Goal: Transaction & Acquisition: Purchase product/service

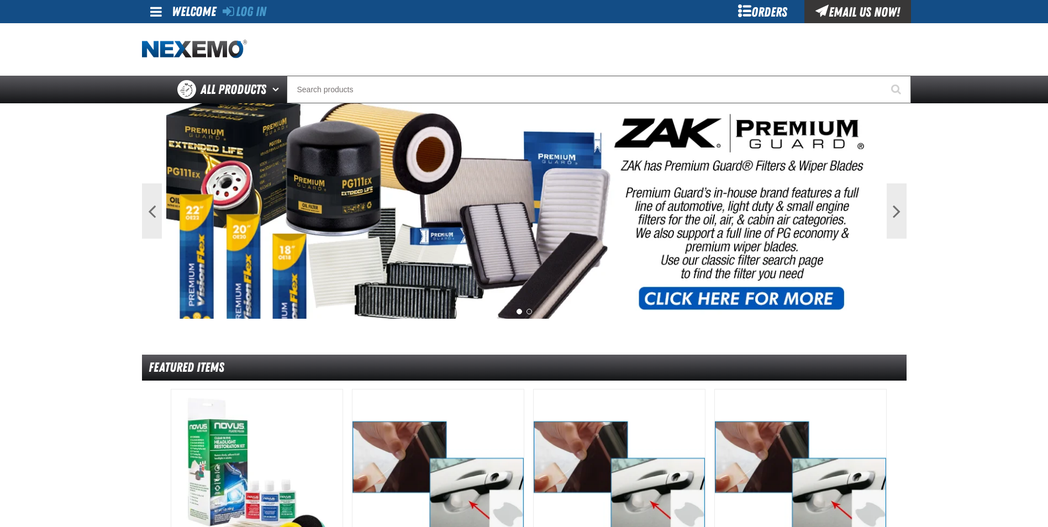
click at [758, 14] on div "Orders" at bounding box center [762, 11] width 83 height 23
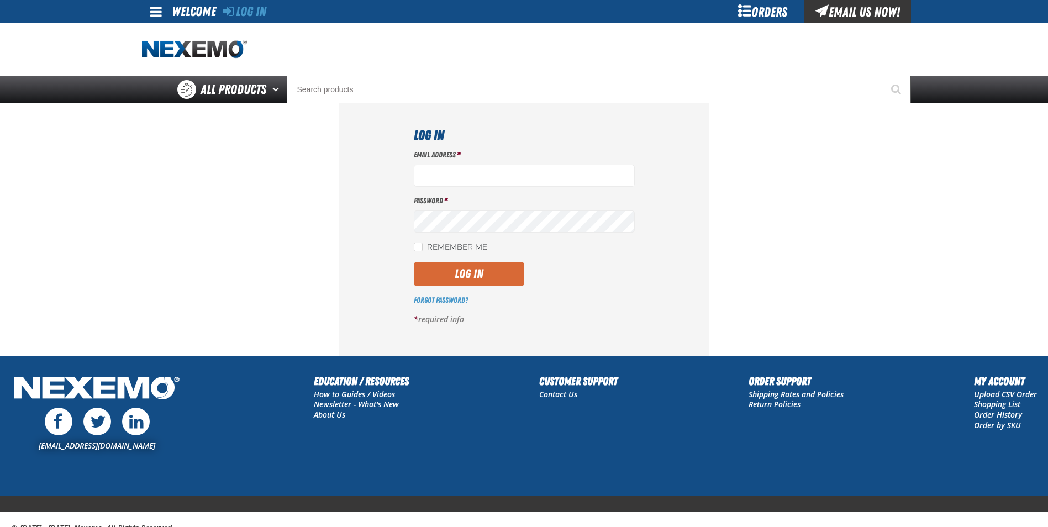
type input "gtorok@vtaig.com"
click at [440, 270] on button "Log In" at bounding box center [469, 274] width 110 height 24
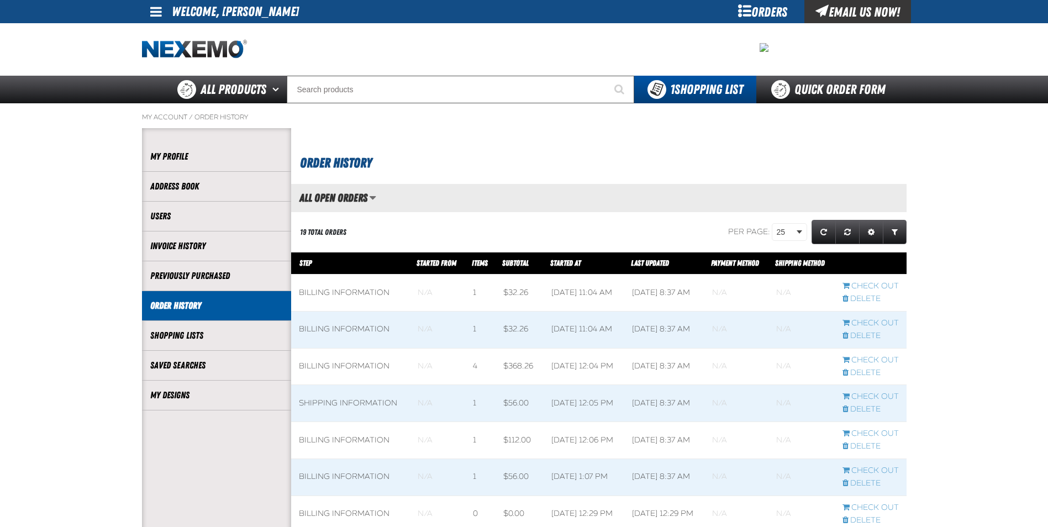
scroll to position [1, 1]
click at [177, 397] on link "My Designs" at bounding box center [216, 395] width 133 height 13
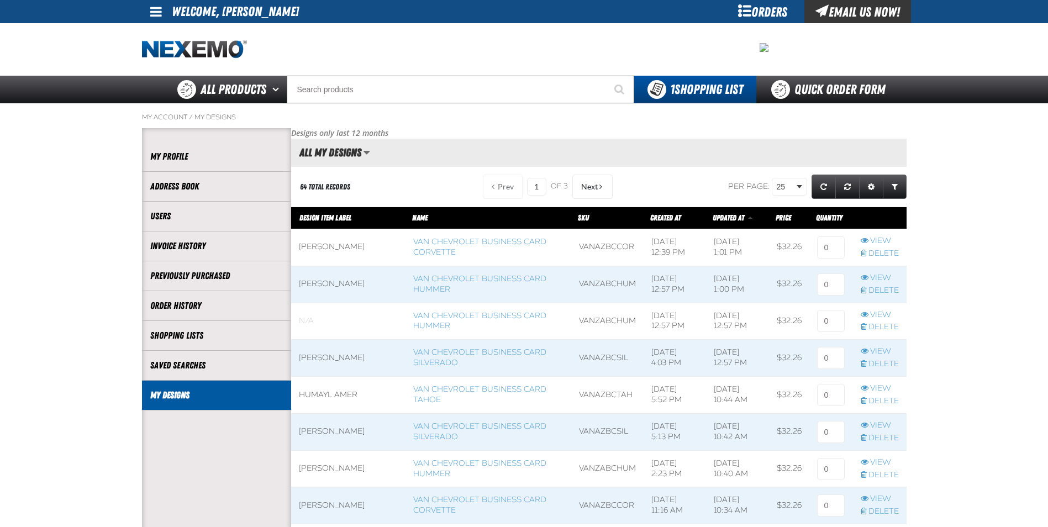
scroll to position [1, 1]
click at [425, 239] on link "Van Chevrolet Business Card Corvette" at bounding box center [479, 247] width 133 height 20
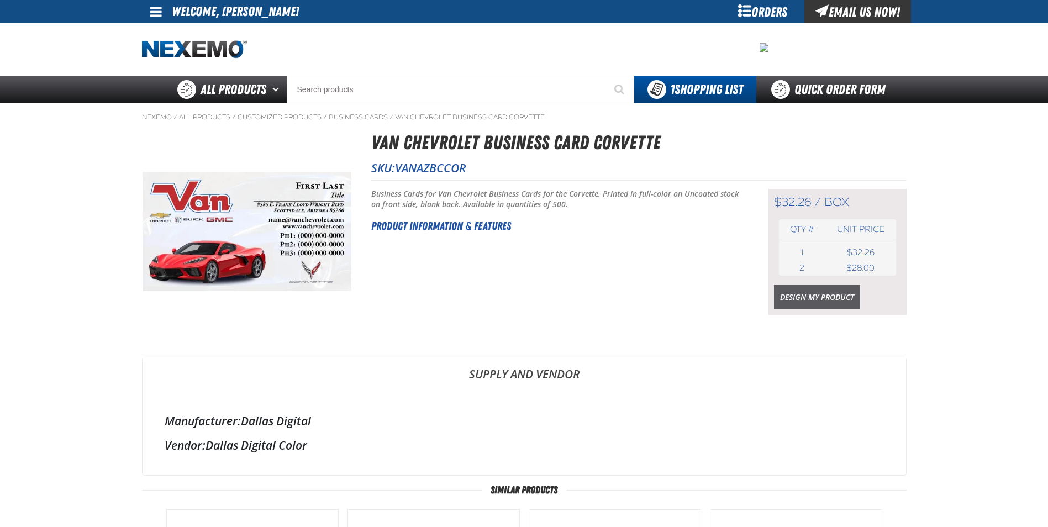
click at [830, 304] on link "Design My Product" at bounding box center [817, 297] width 86 height 24
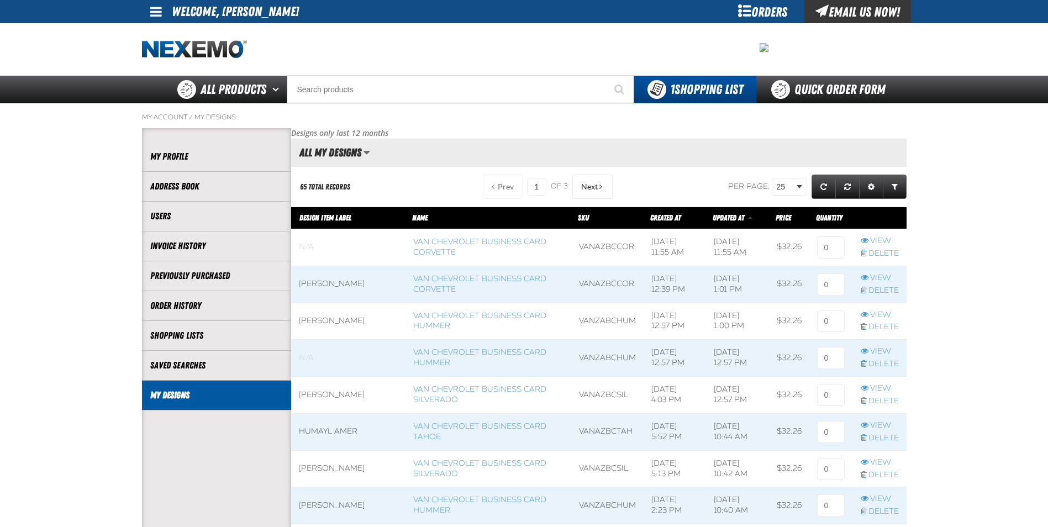
scroll to position [1, 1]
click at [324, 287] on span at bounding box center [348, 284] width 114 height 36
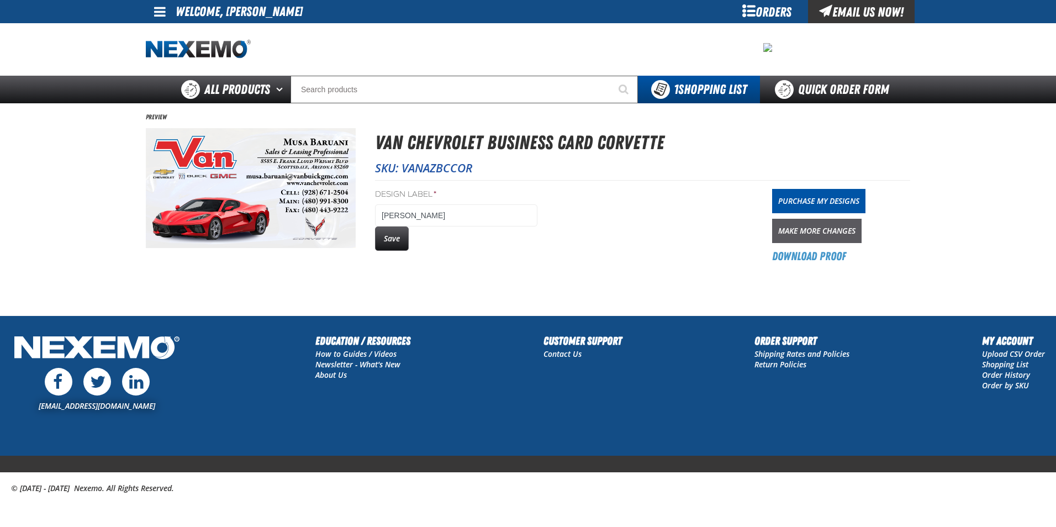
click at [787, 225] on link "Make More Changes" at bounding box center [816, 231] width 89 height 24
click at [398, 239] on button "Save" at bounding box center [392, 238] width 34 height 24
click at [832, 197] on link "Purchase My Designs" at bounding box center [818, 201] width 93 height 24
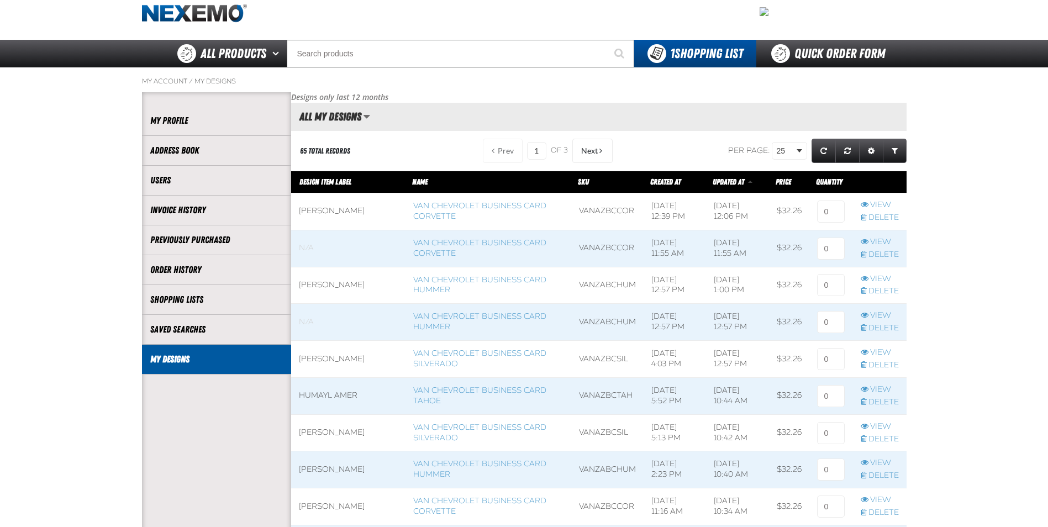
scroll to position [55, 0]
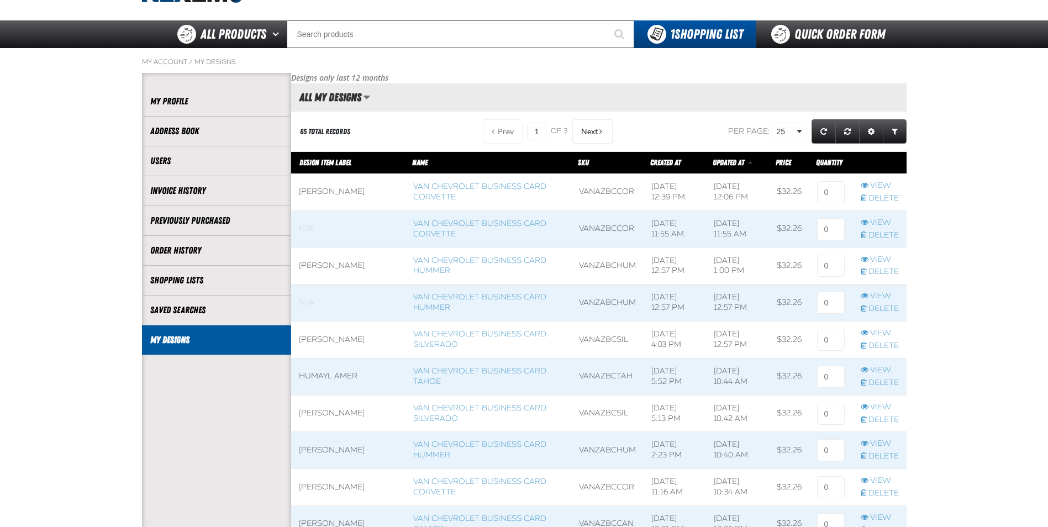
click at [460, 486] on span at bounding box center [488, 487] width 166 height 36
click at [342, 481] on span at bounding box center [348, 487] width 114 height 36
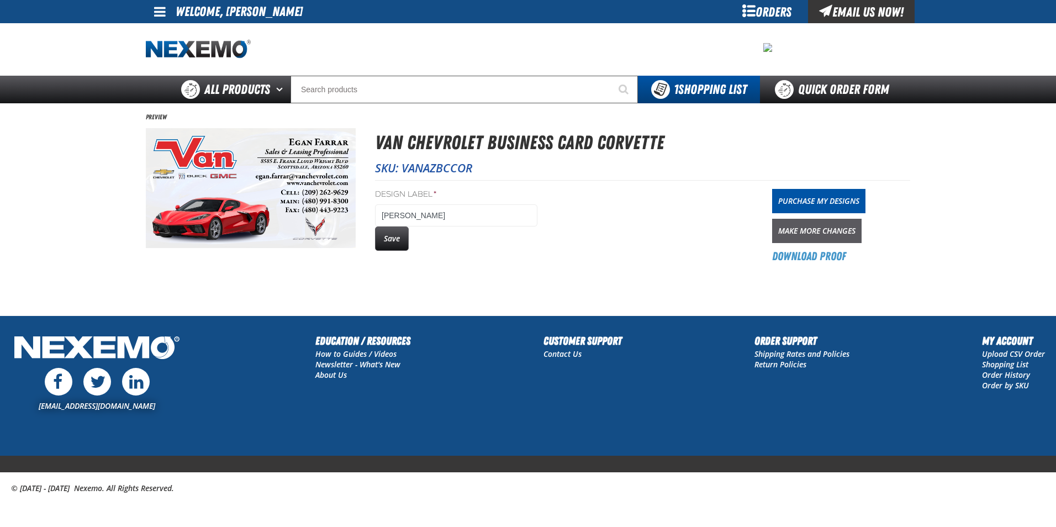
click at [807, 229] on link "Make More Changes" at bounding box center [816, 231] width 89 height 24
click at [400, 244] on button "Save" at bounding box center [392, 238] width 34 height 24
click at [829, 206] on link "Purchase My Designs" at bounding box center [818, 201] width 93 height 24
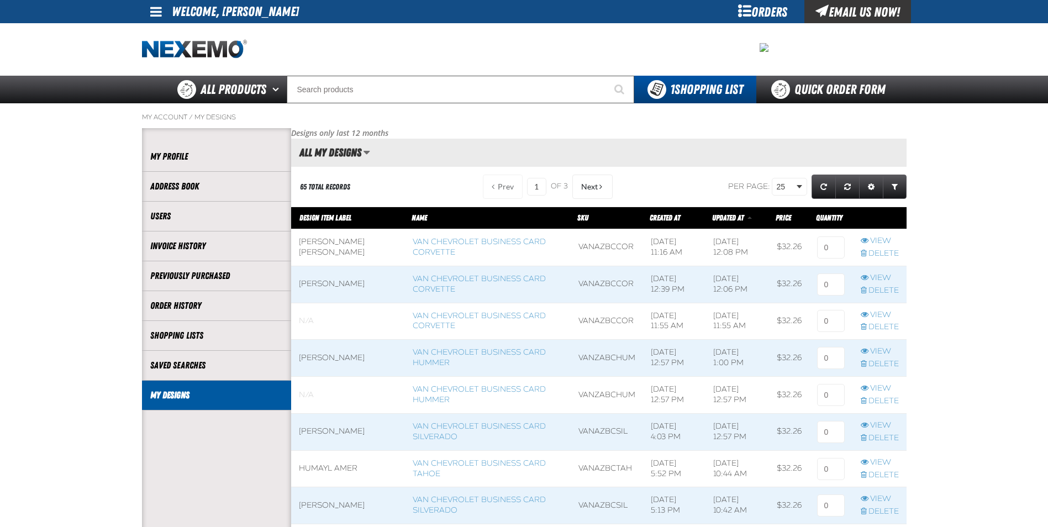
scroll to position [1, 1]
click at [831, 246] on input at bounding box center [831, 247] width 28 height 22
type input "2"
type input "1"
click at [830, 291] on input at bounding box center [831, 284] width 28 height 22
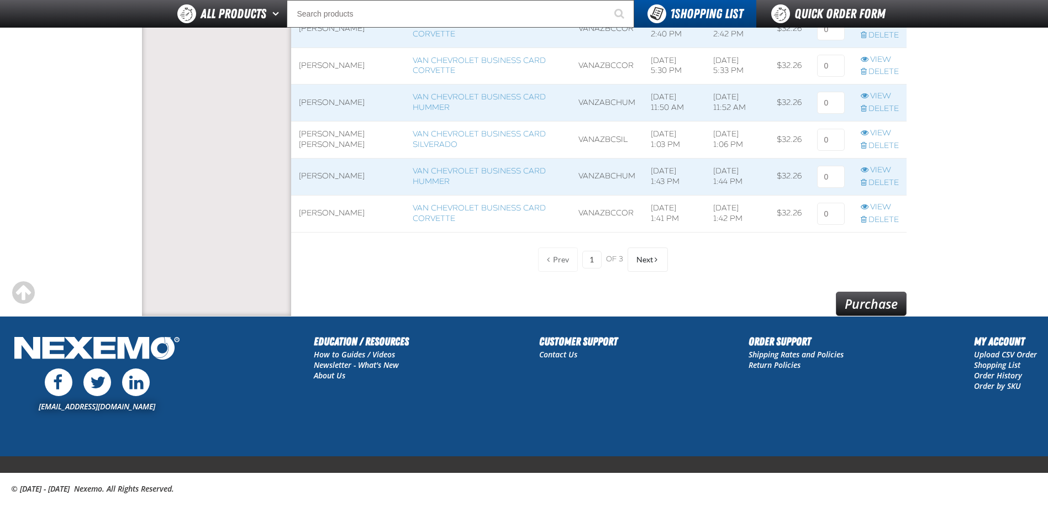
scroll to position [892, 0]
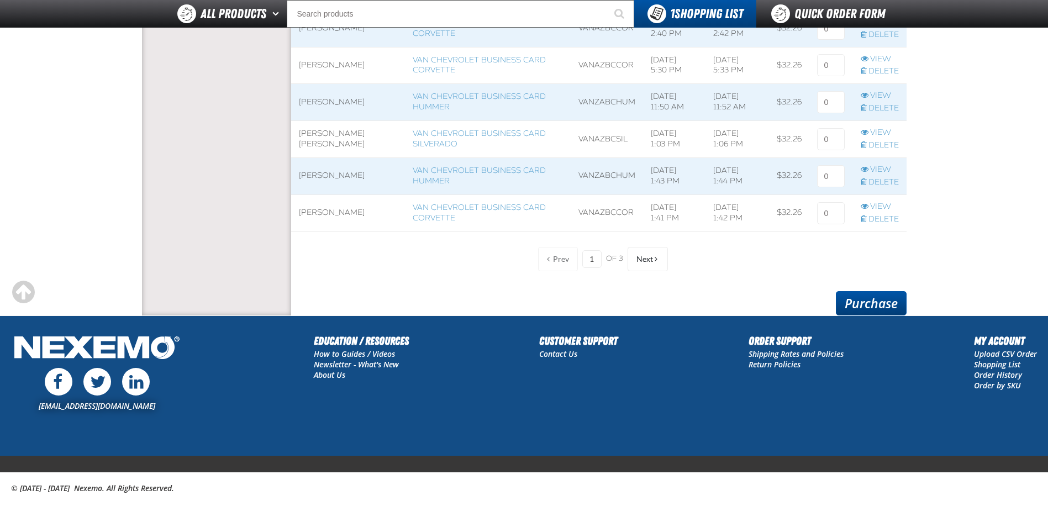
type input "1"
click at [890, 304] on link "Purchase" at bounding box center [871, 303] width 71 height 24
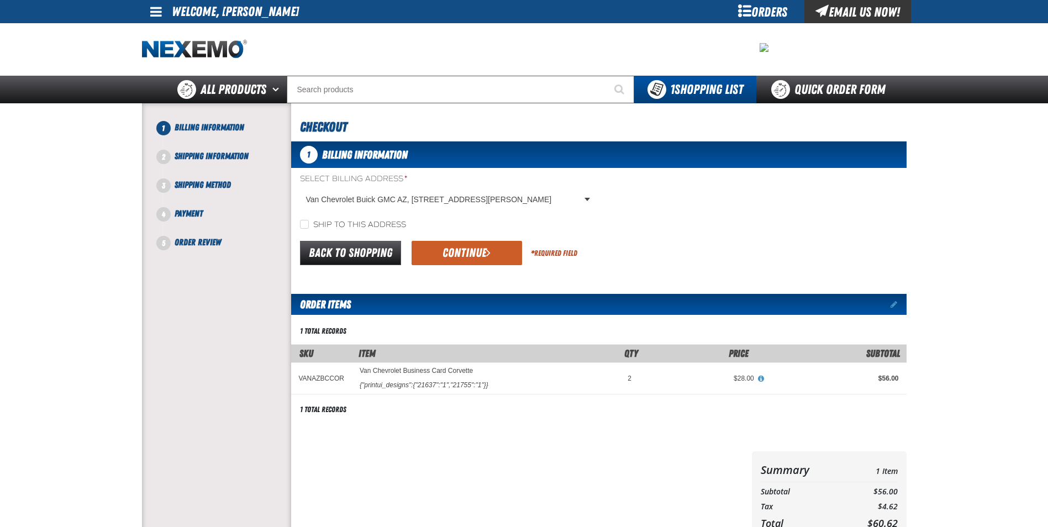
click at [352, 225] on label "Ship to this address" at bounding box center [353, 225] width 106 height 10
click at [309, 225] on input "Ship to this address" at bounding box center [304, 224] width 9 height 9
checkbox input "true"
click at [457, 258] on button "Continue" at bounding box center [467, 253] width 110 height 24
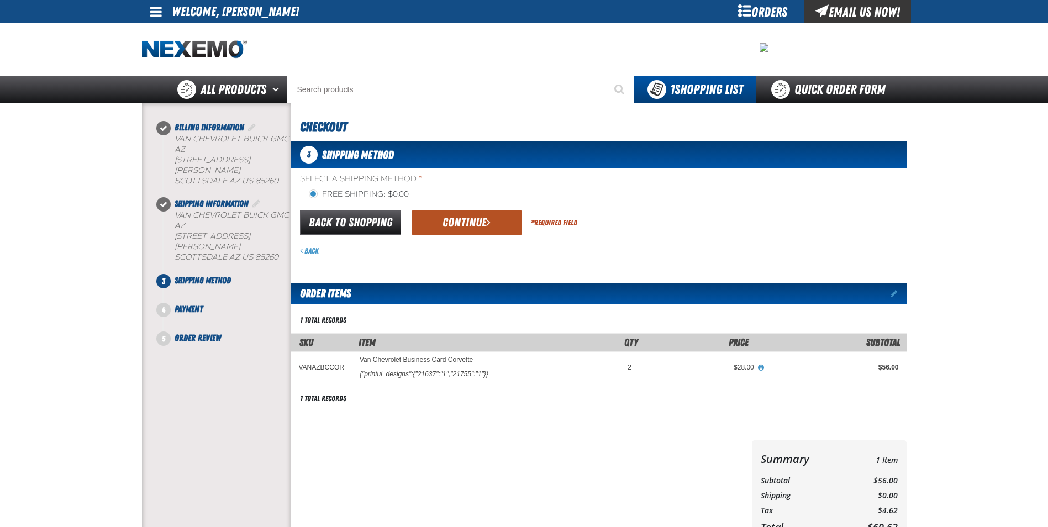
click at [447, 214] on button "Continue" at bounding box center [467, 222] width 110 height 24
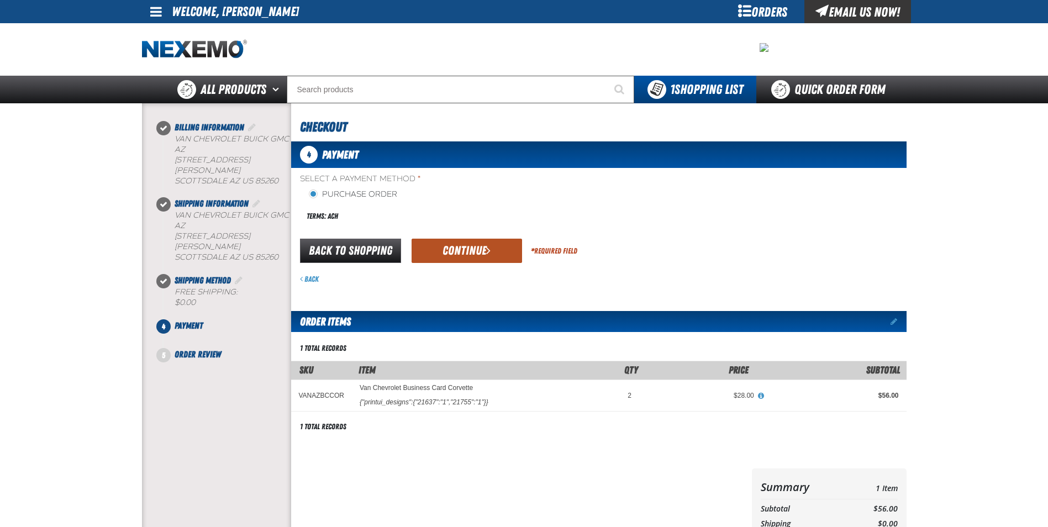
click at [473, 249] on button "Continue" at bounding box center [467, 251] width 110 height 24
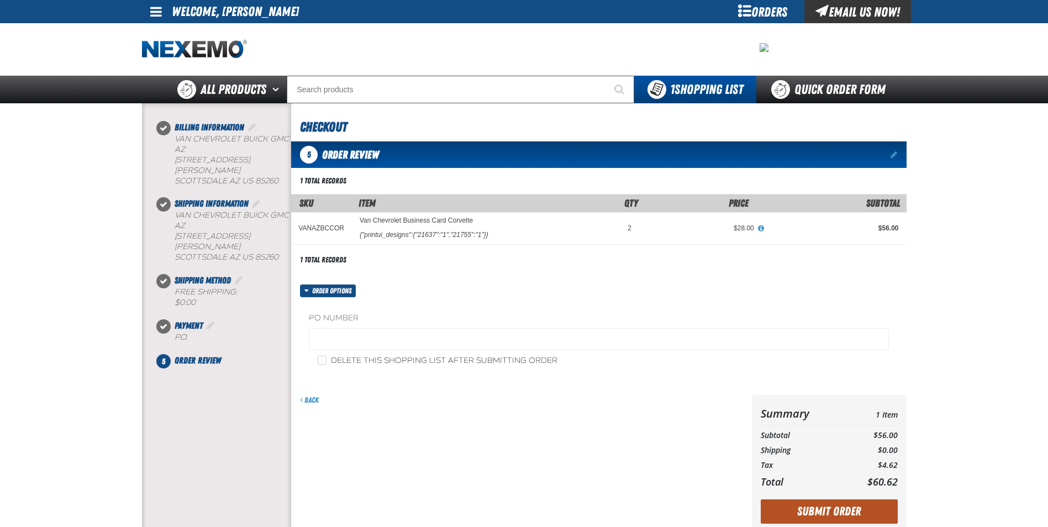
click at [844, 515] on button "Submit Order" at bounding box center [829, 511] width 137 height 24
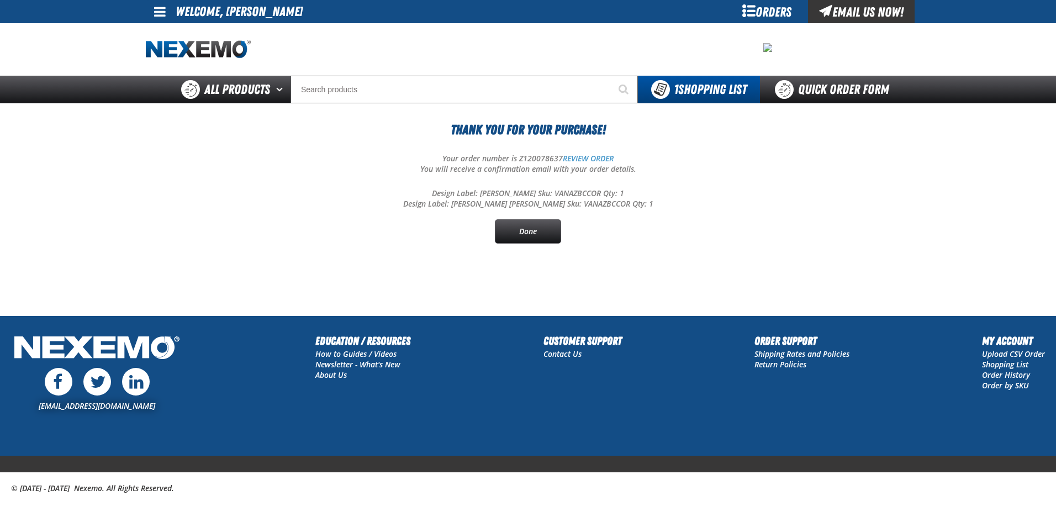
click at [697, 262] on section "Thank You For Your Purchase! Your order number is Z120078637 REVIEW ORDER You w…" at bounding box center [528, 192] width 765 height 179
